Goal: Task Accomplishment & Management: Manage account settings

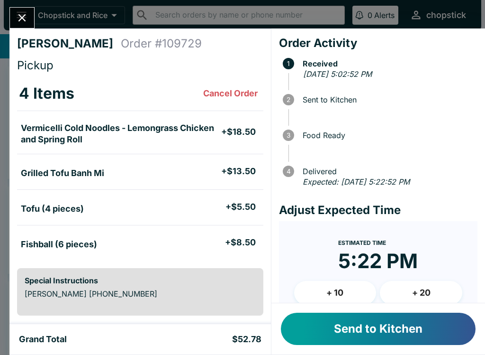
click at [401, 322] on button "Send to Kitchen" at bounding box center [378, 328] width 195 height 32
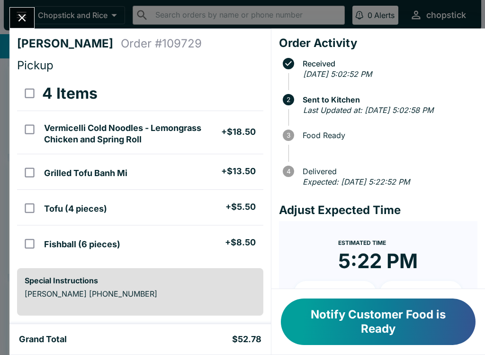
click at [20, 15] on icon "Close" at bounding box center [22, 17] width 13 height 13
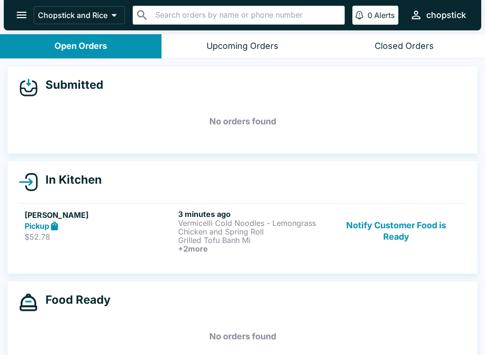
click at [430, 248] on button "Notify Customer Food is Ready" at bounding box center [396, 231] width 128 height 44
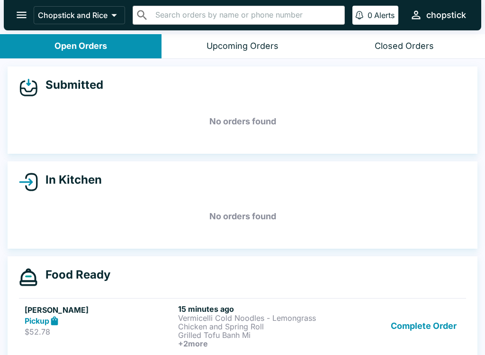
click at [434, 329] on button "Complete Order" at bounding box center [423, 326] width 73 height 44
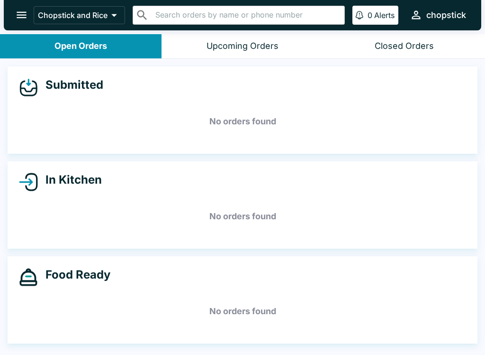
click at [449, 310] on h5 "No orders found" at bounding box center [242, 311] width 447 height 34
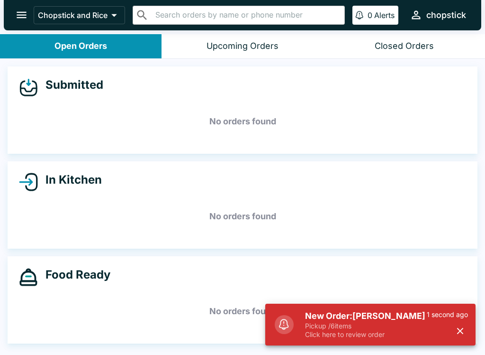
click at [288, 337] on div "New Order: [PERSON_NAME] Pickup / 6 items Click here to review order 1 second a…" at bounding box center [370, 324] width 210 height 42
click at [316, 318] on h5 "New Order: [PERSON_NAME]" at bounding box center [366, 315] width 122 height 11
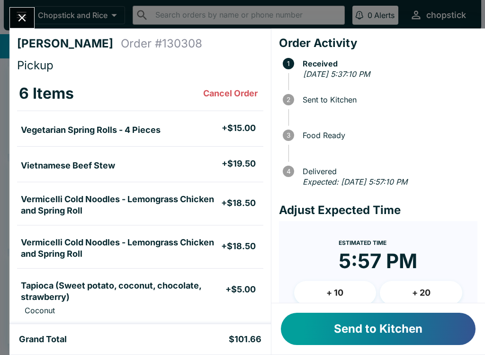
click at [343, 326] on button "Send to Kitchen" at bounding box center [378, 328] width 195 height 32
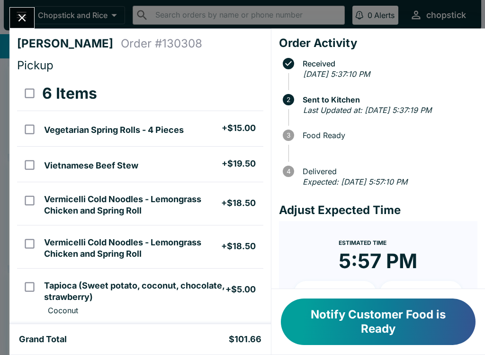
click at [395, 328] on button "Notify Customer Food is Ready" at bounding box center [378, 321] width 195 height 46
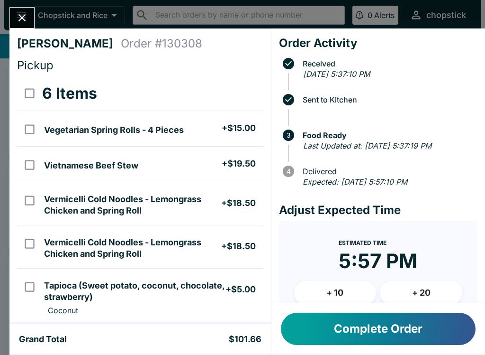
click at [19, 27] on button "Close" at bounding box center [22, 18] width 24 height 20
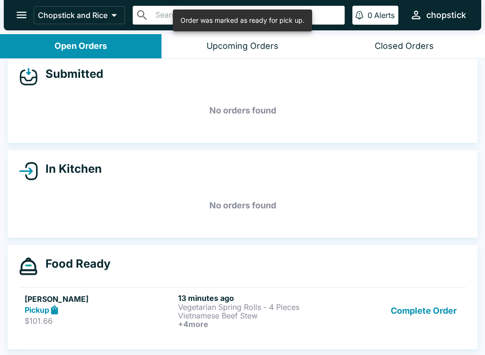
scroll to position [11, 0]
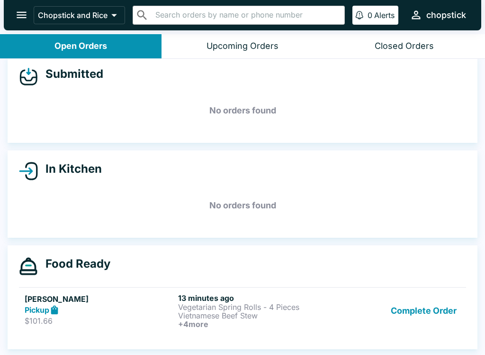
click at [115, 309] on div "Pickup" at bounding box center [100, 309] width 150 height 11
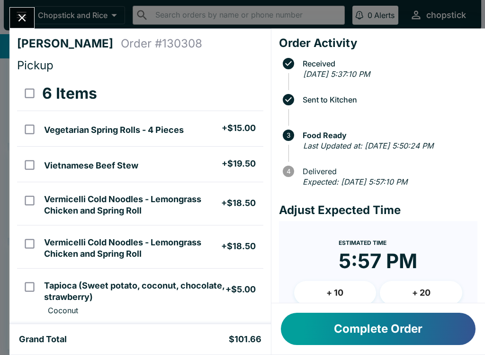
click at [24, 10] on button "Close" at bounding box center [22, 18] width 24 height 20
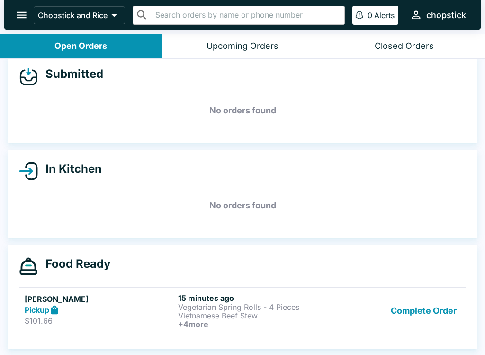
click at [295, 319] on h6 "+ 4 more" at bounding box center [253, 323] width 150 height 9
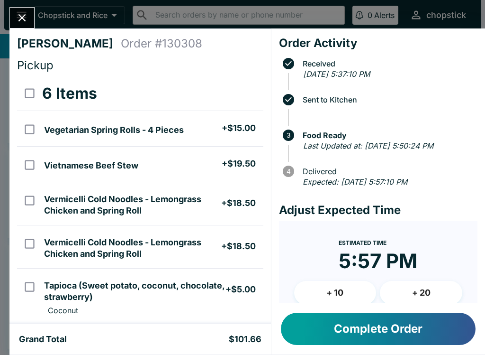
click at [26, 22] on icon "Close" at bounding box center [22, 17] width 13 height 13
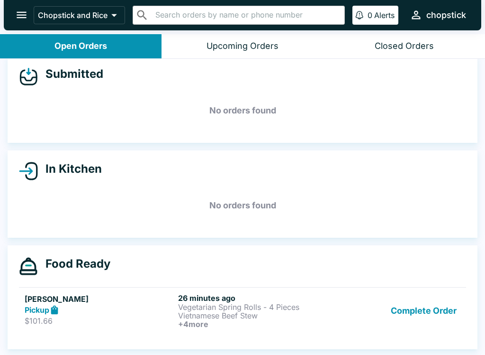
click at [405, 313] on button "Complete Order" at bounding box center [423, 310] width 73 height 35
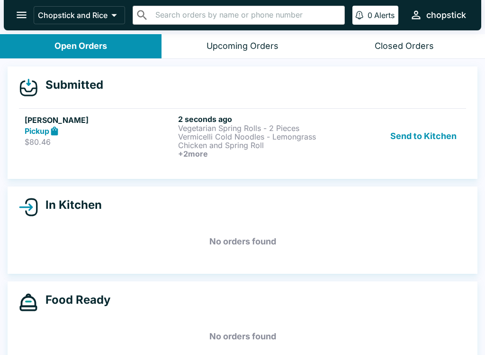
click at [410, 124] on button "Send to Kitchen" at bounding box center [424, 136] width 74 height 44
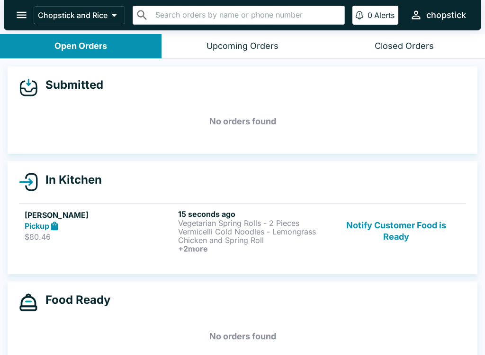
click at [224, 237] on p "Vermicelli Cold Noodles - Lemongrass Chicken and Spring Roll" at bounding box center [253, 235] width 150 height 17
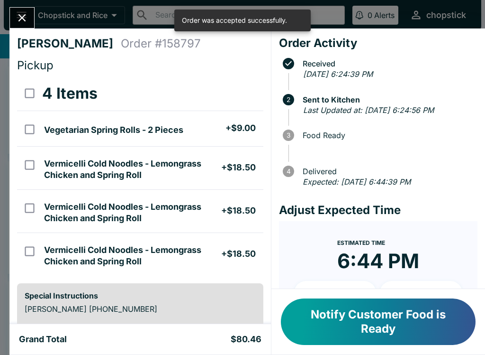
click at [249, 216] on li "Vermicelli Cold Noodles - Lemongrass Chicken and Spring Roll + $18.50" at bounding box center [151, 210] width 223 height 27
click at [180, 209] on h5 "Vermicelli Cold Noodles - Lemongrass Chicken and Spring Roll" at bounding box center [132, 212] width 177 height 23
checkbox input "false"
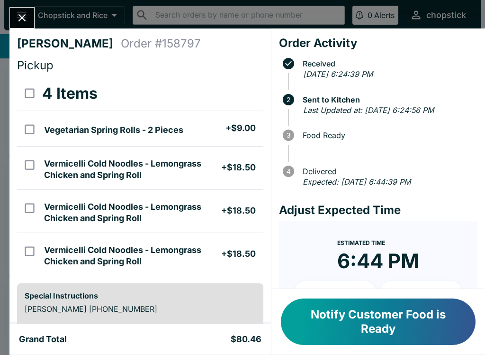
click at [29, 13] on button "Close" at bounding box center [22, 18] width 24 height 20
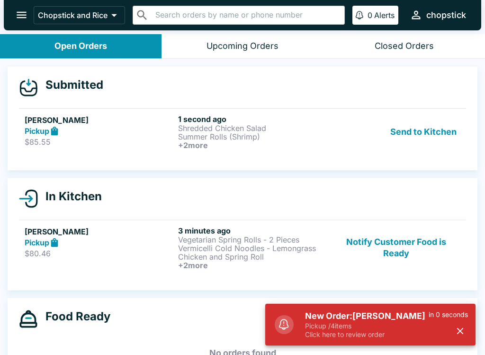
click at [342, 326] on p "Pickup / 4 items" at bounding box center [367, 325] width 124 height 9
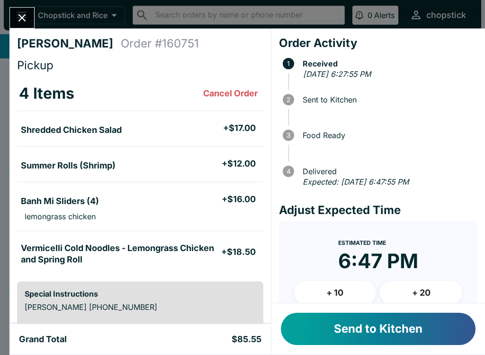
click at [367, 325] on button "Send to Kitchen" at bounding box center [378, 328] width 195 height 32
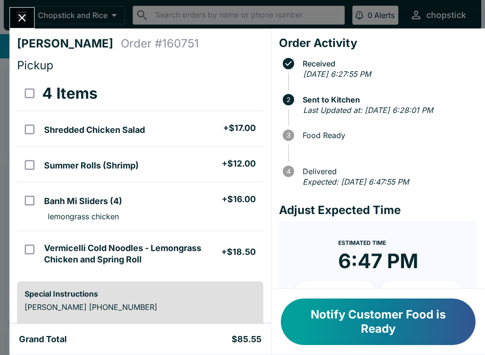
click at [22, 13] on icon "Close" at bounding box center [22, 17] width 13 height 13
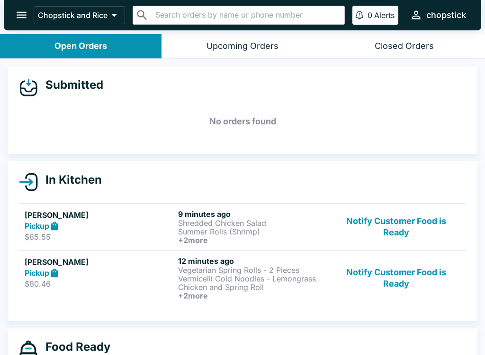
click at [403, 288] on button "Notify Customer Food is Ready" at bounding box center [396, 278] width 128 height 44
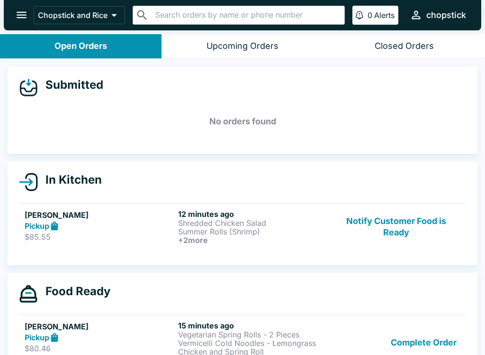
click at [412, 221] on button "Notify Customer Food is Ready" at bounding box center [396, 226] width 128 height 35
